Goal: Browse casually: Explore the website without a specific task or goal

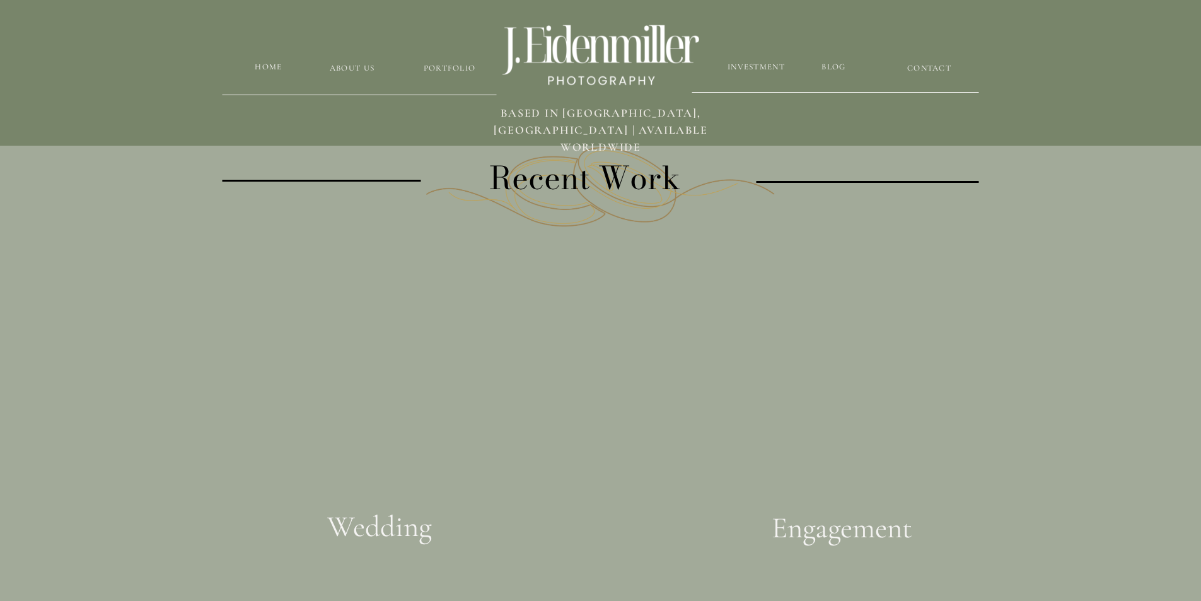
scroll to position [2270, 0]
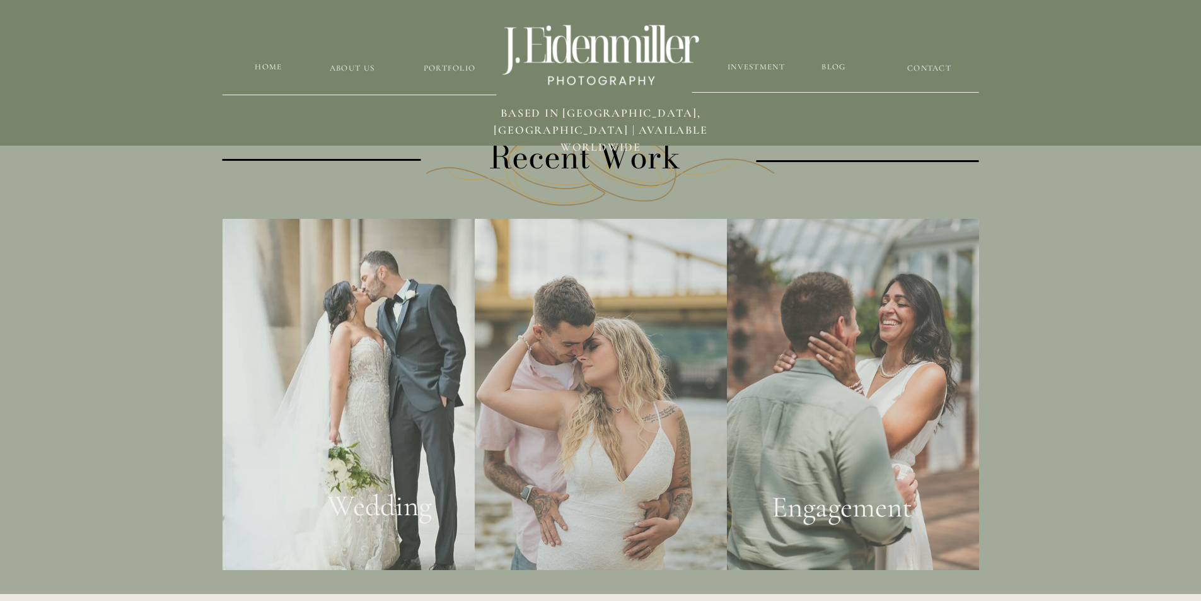
click at [383, 518] on h2 "Wedding" at bounding box center [379, 512] width 153 height 48
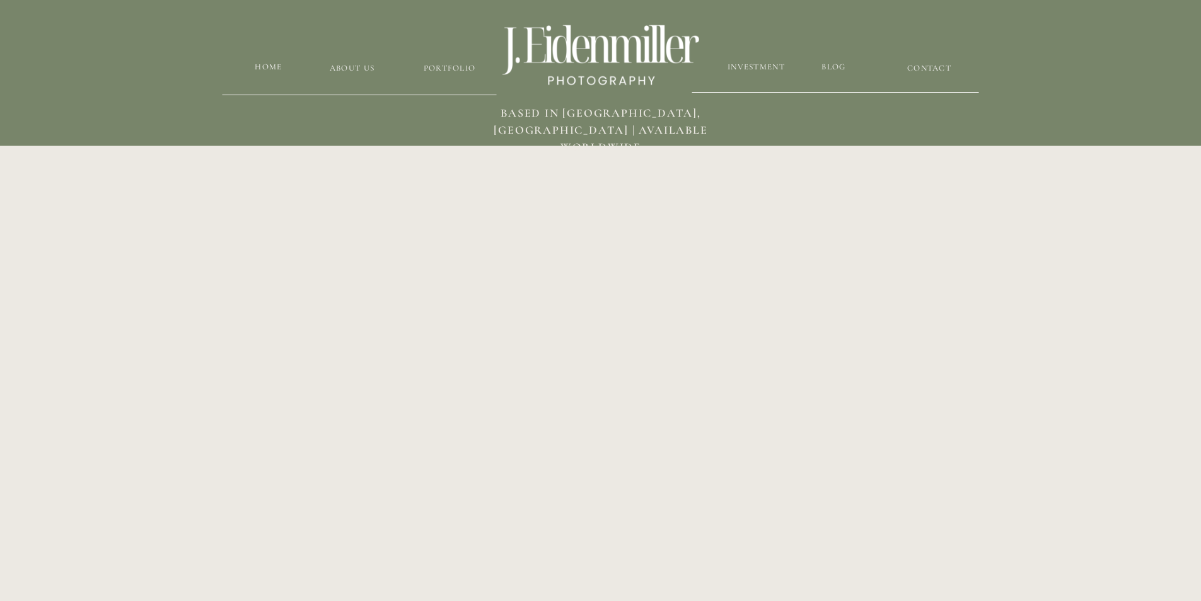
scroll to position [1892, 0]
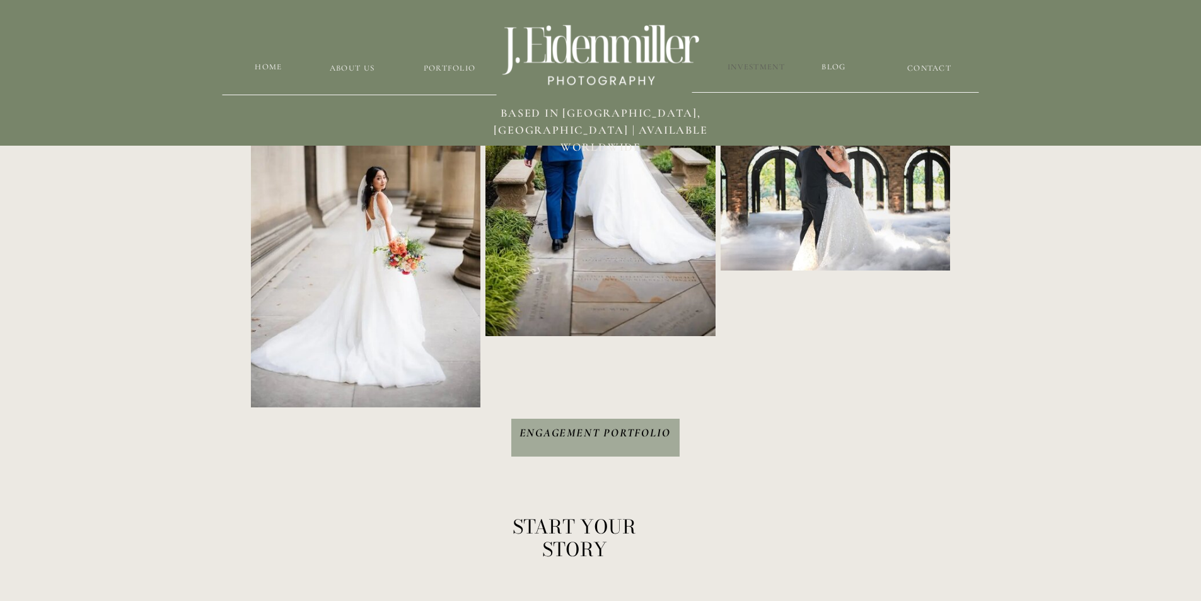
click at [765, 69] on h3 "Investment" at bounding box center [756, 67] width 59 height 12
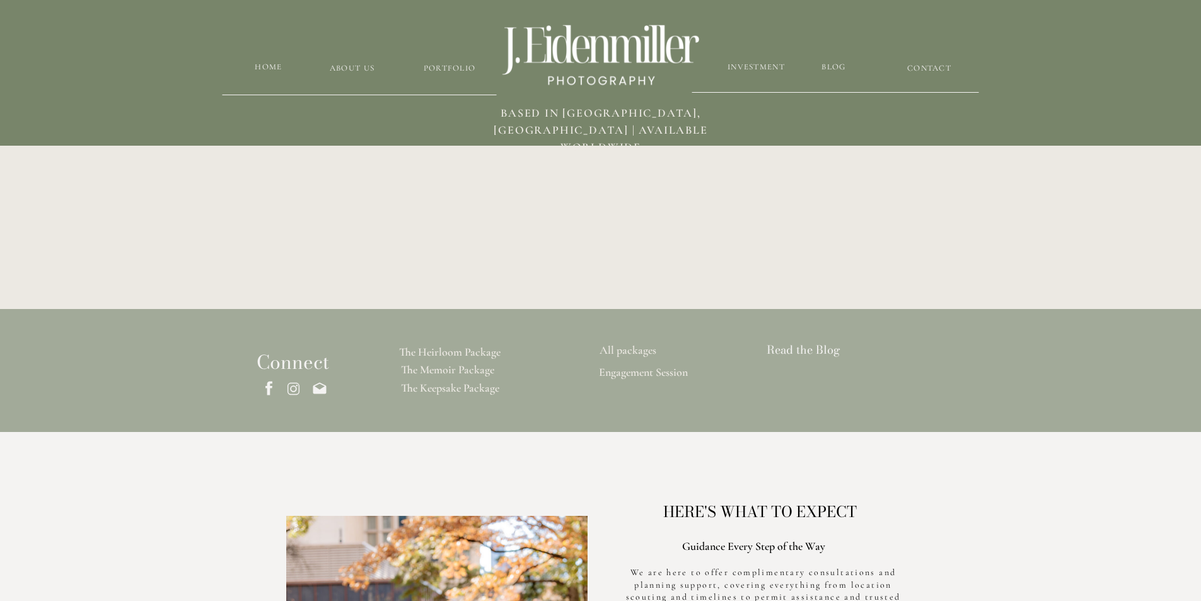
scroll to position [3638, 0]
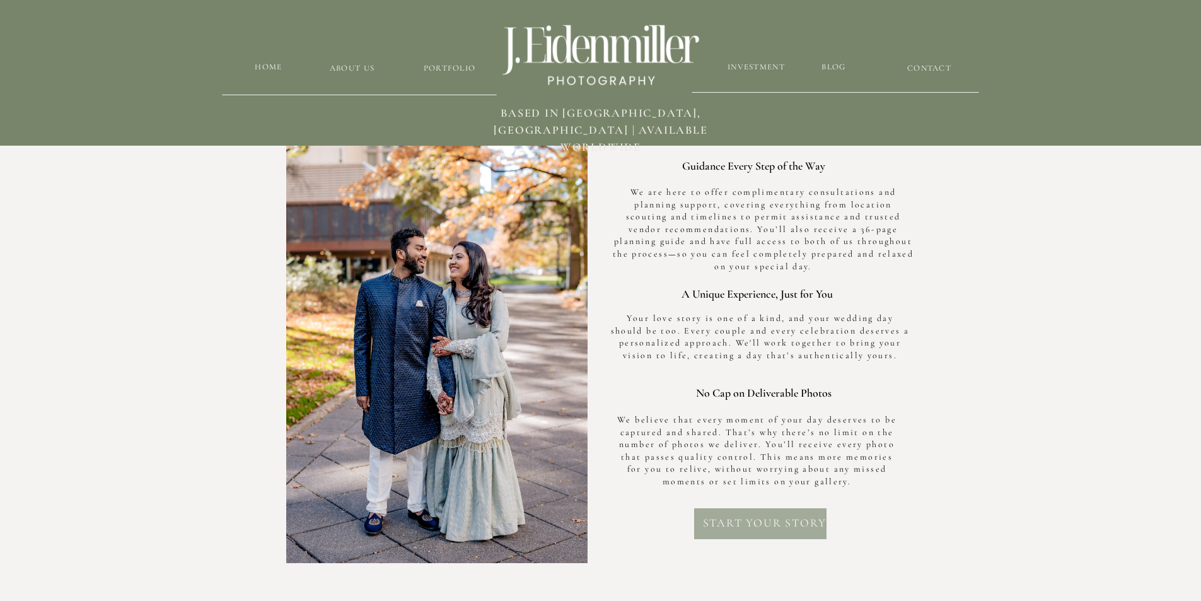
click at [763, 522] on h2 "Start your story" at bounding box center [765, 527] width 129 height 25
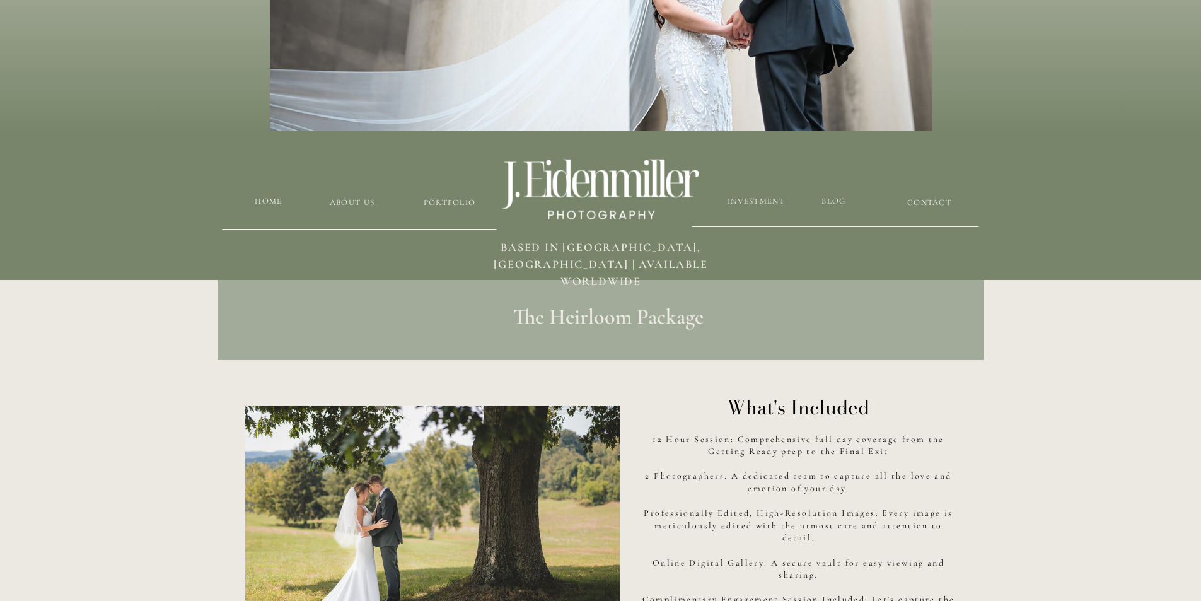
scroll to position [126, 0]
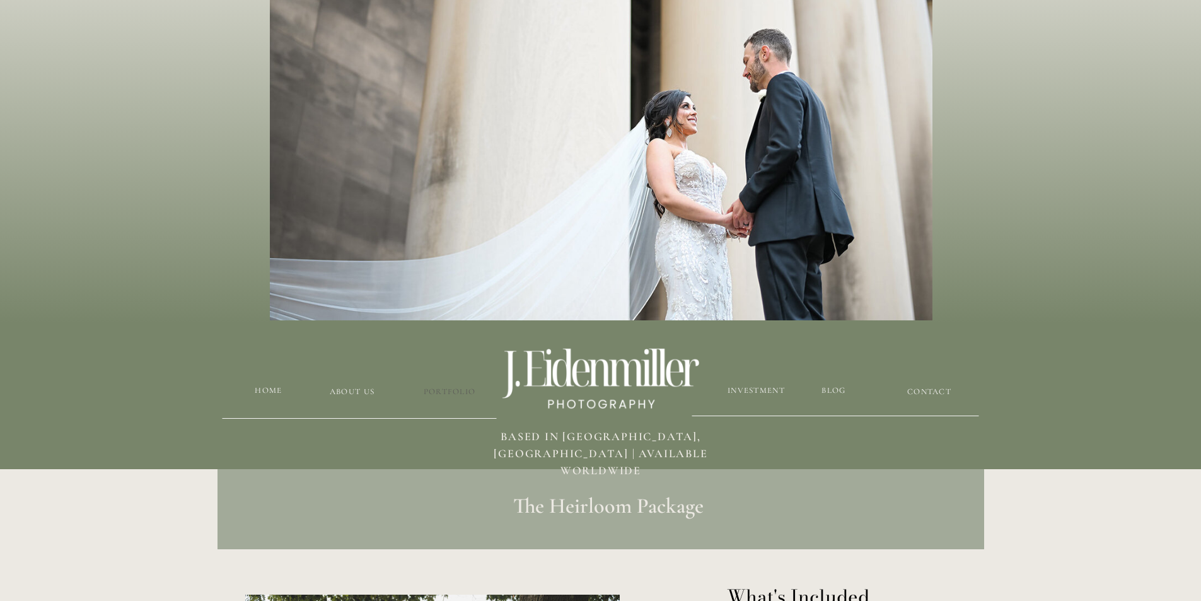
click at [460, 392] on h3 "Portfolio" at bounding box center [449, 392] width 75 height 12
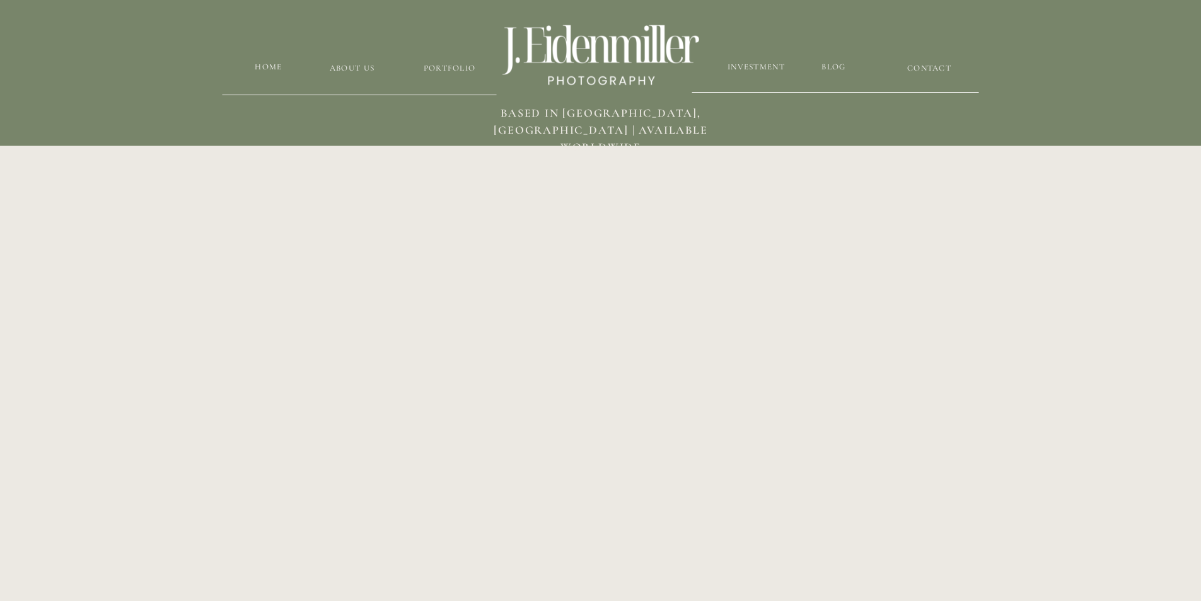
scroll to position [2433, 0]
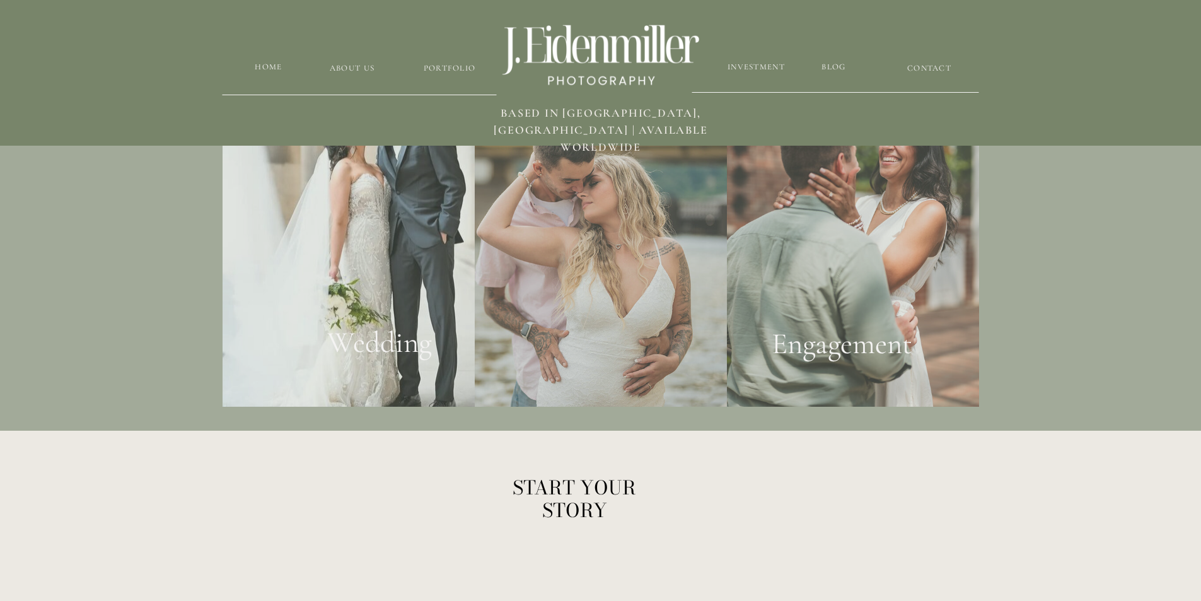
click at [838, 337] on h2 "Engagement" at bounding box center [842, 349] width 230 height 47
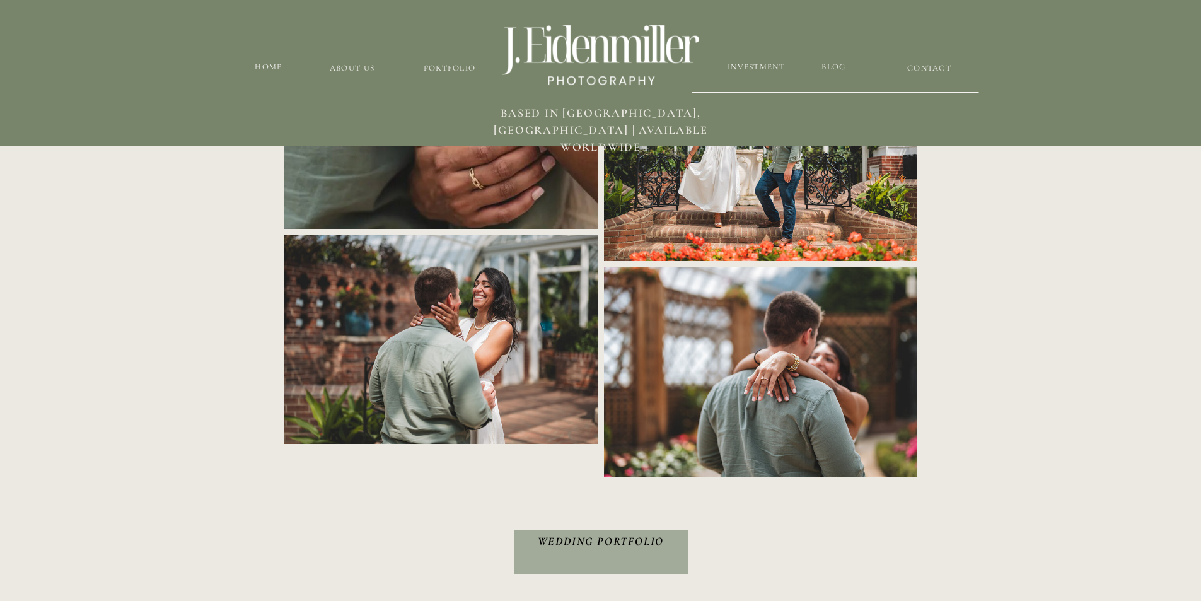
scroll to position [2207, 0]
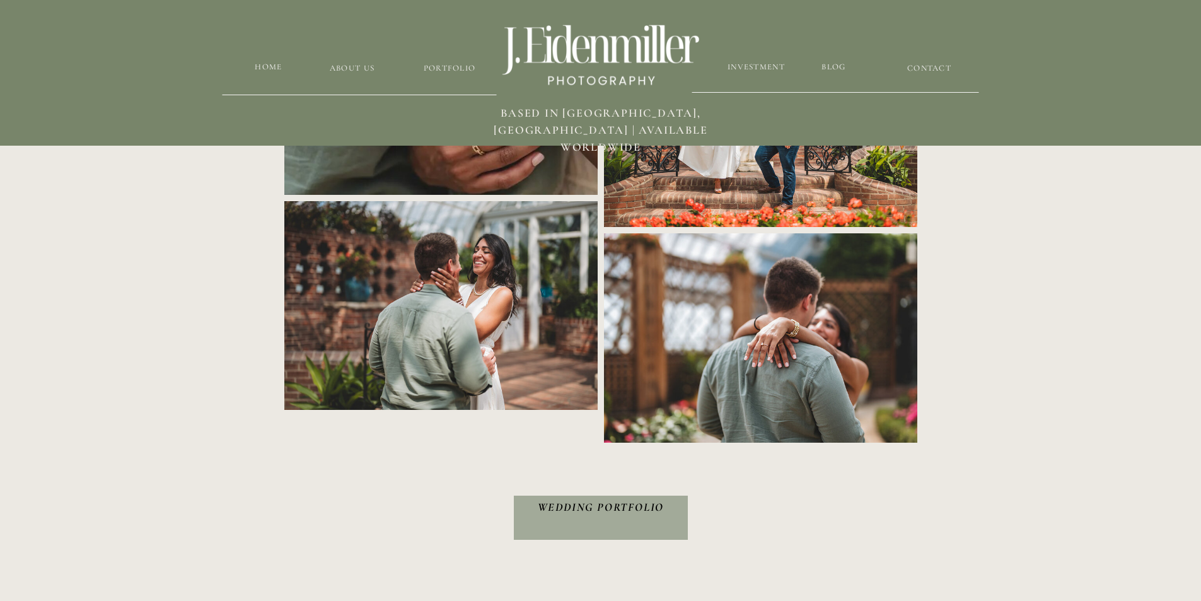
click at [618, 509] on h3 "Wedding Portfolio" at bounding box center [601, 518] width 162 height 38
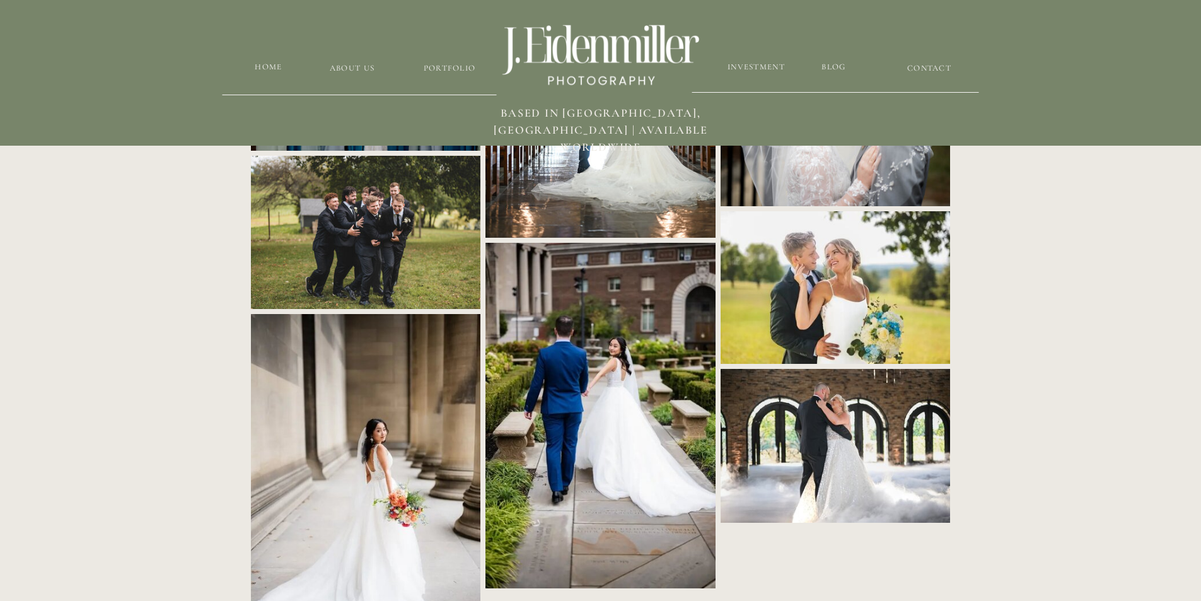
scroll to position [2018, 0]
